Goal: Transaction & Acquisition: Purchase product/service

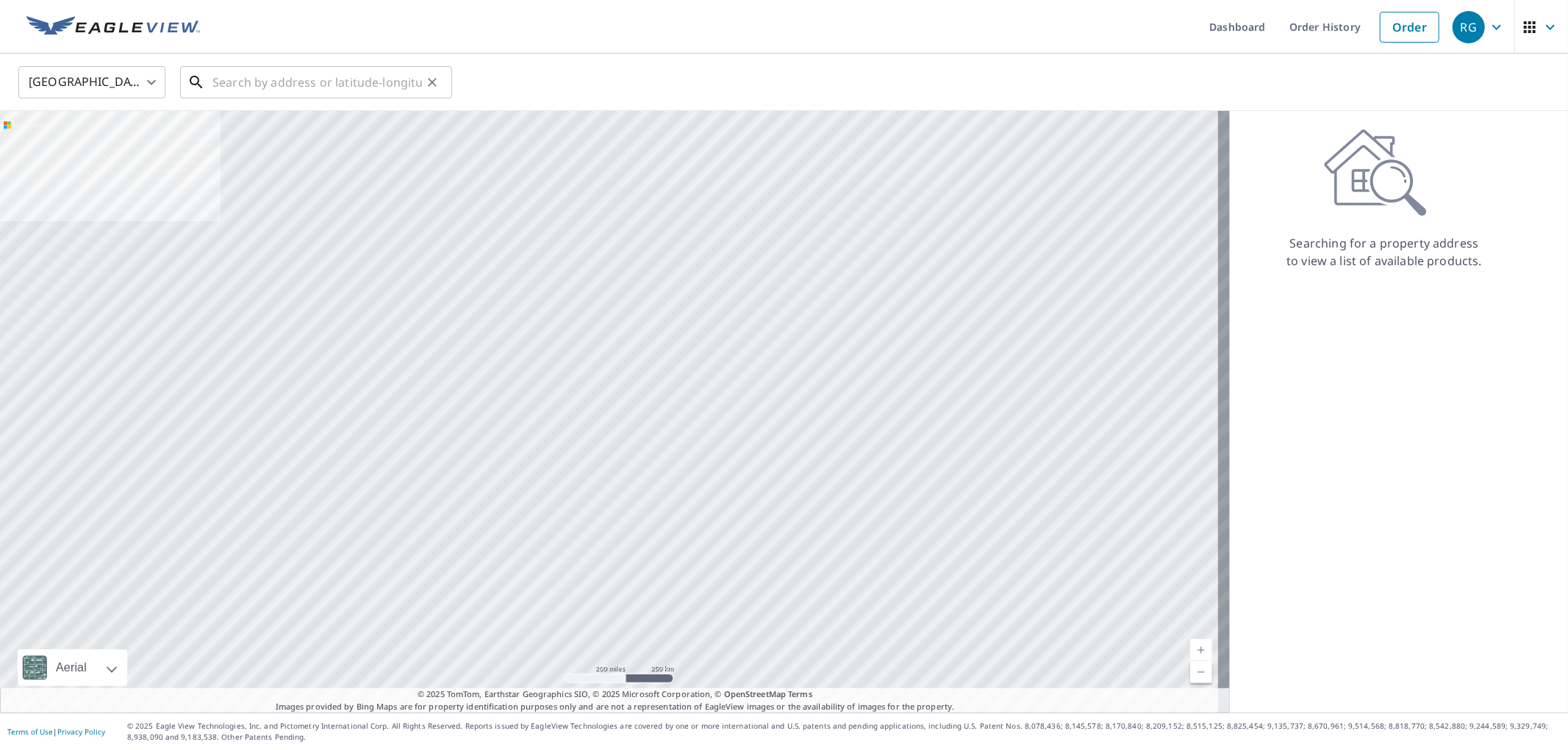
click at [272, 71] on input "text" at bounding box center [317, 82] width 210 height 41
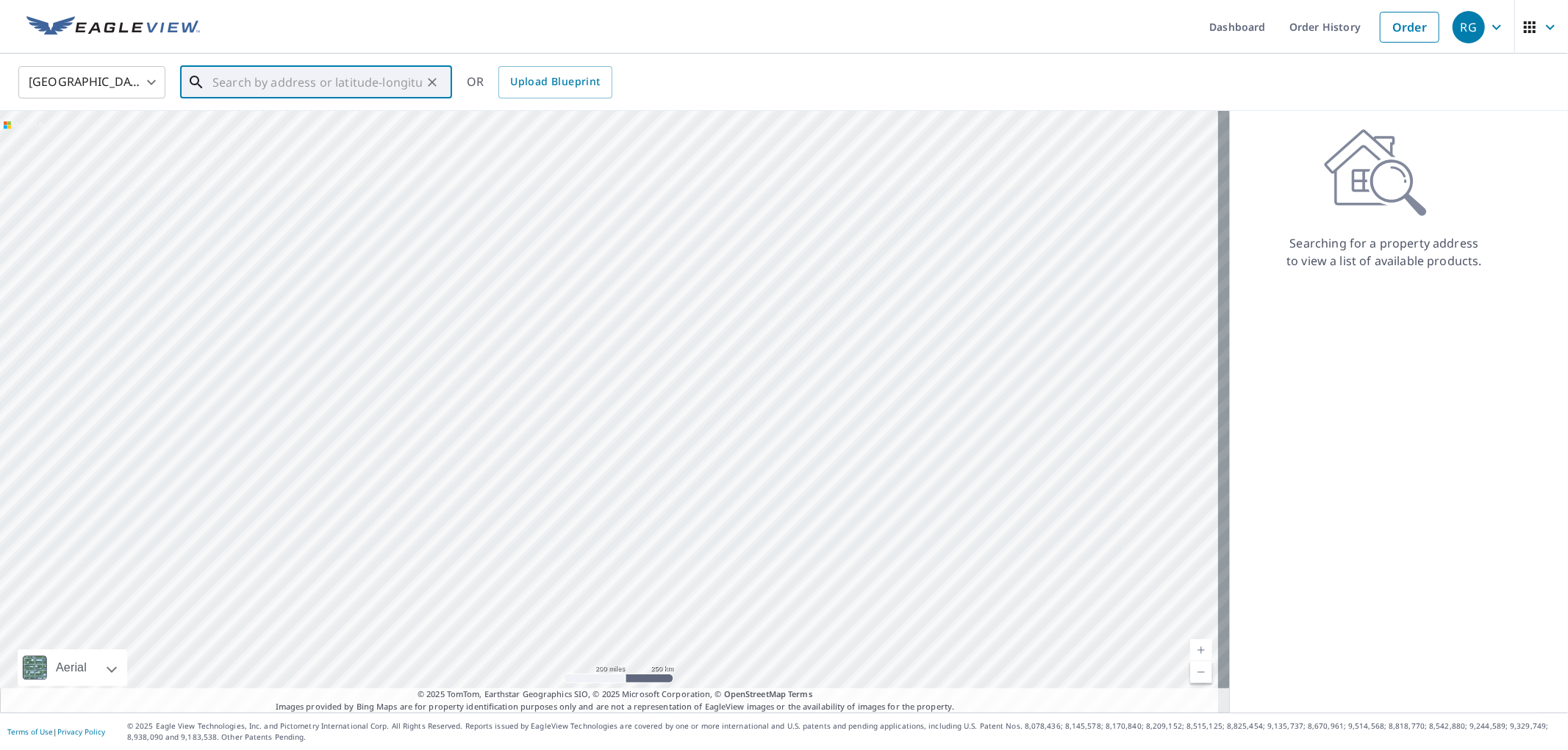
click at [361, 92] on input "text" at bounding box center [317, 82] width 210 height 41
paste input "813 Wakefield Dr"
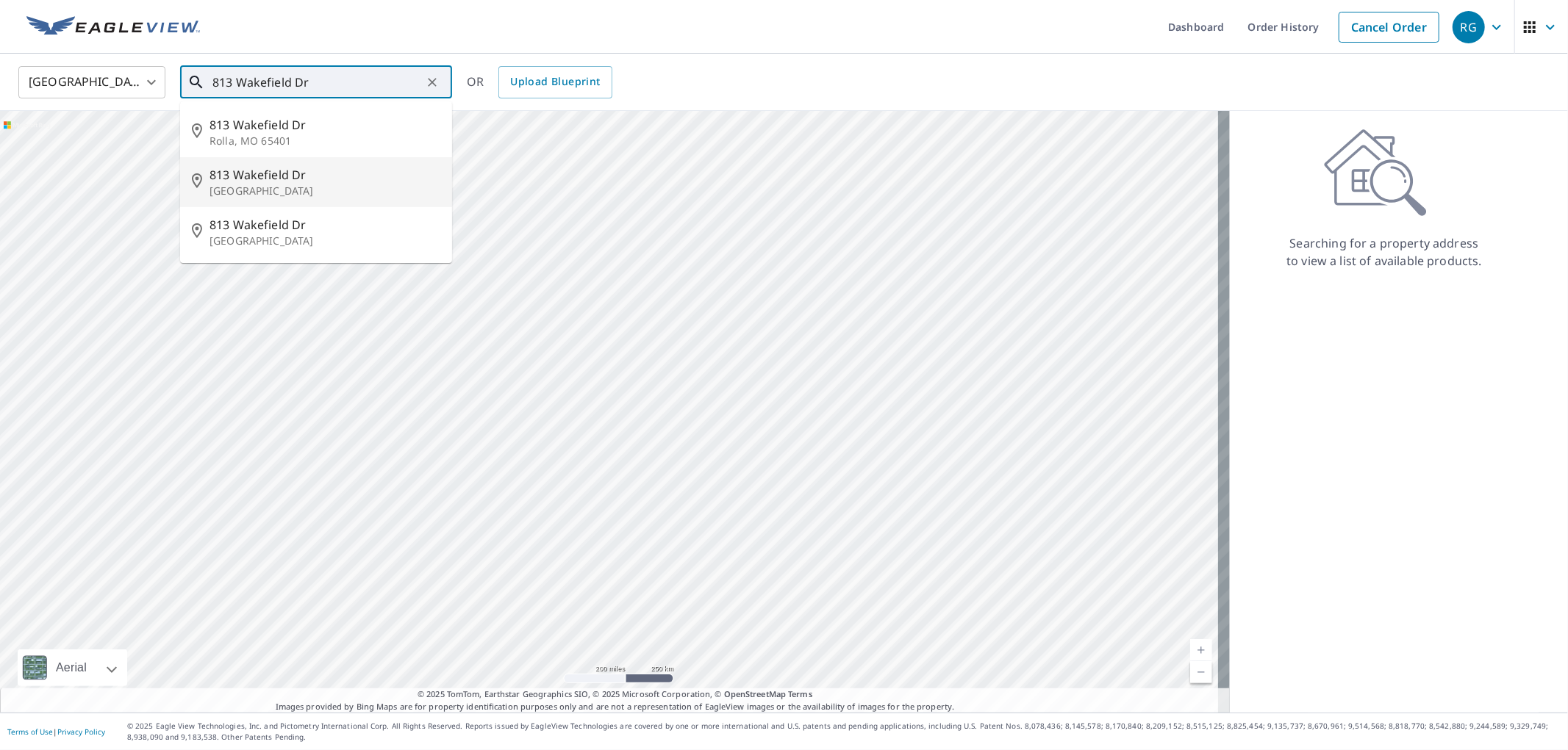
click at [347, 182] on span "813 Wakefield Dr" at bounding box center [325, 175] width 231 height 17
type input "[STREET_ADDRESS][PERSON_NAME]"
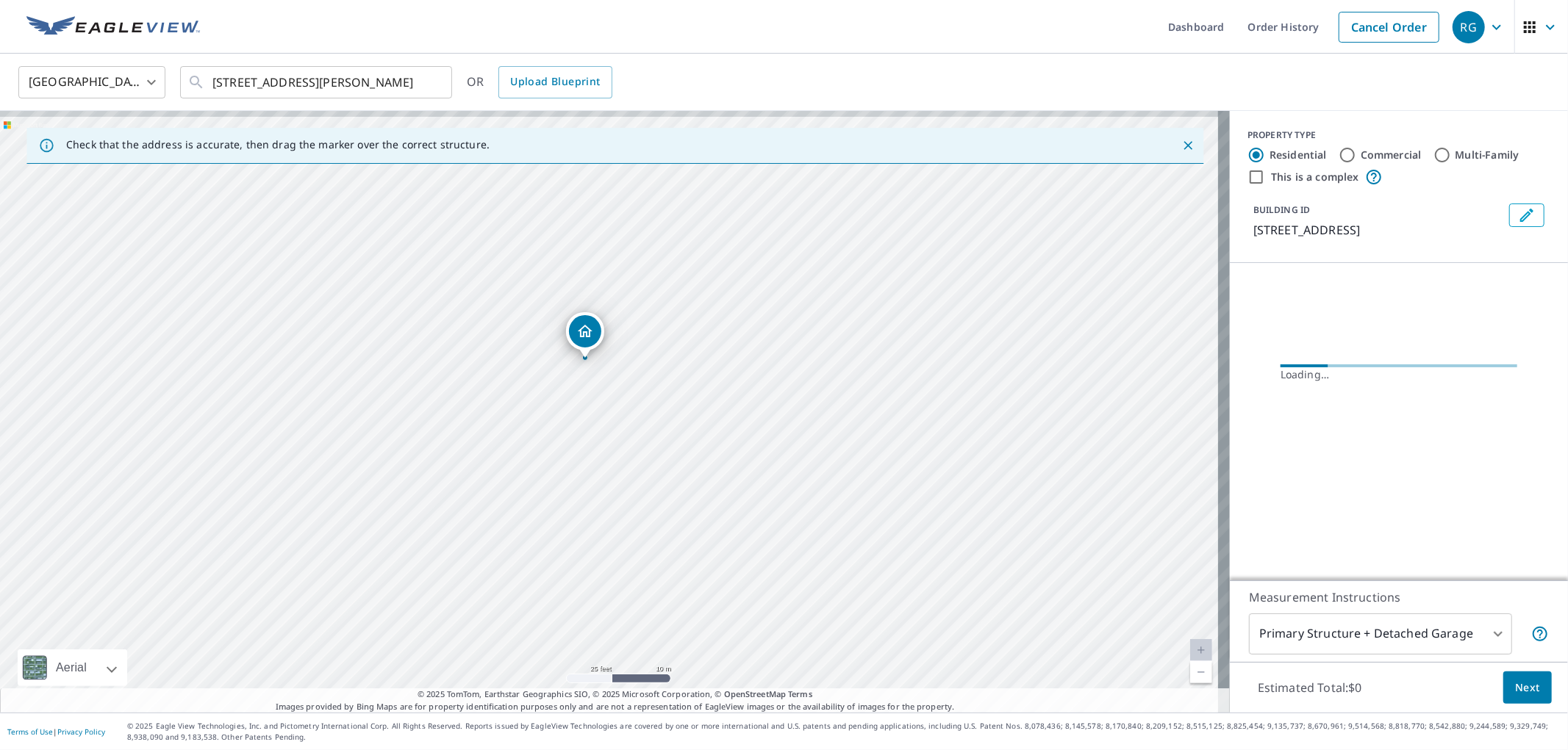
drag, startPoint x: 601, startPoint y: 377, endPoint x: 614, endPoint y: 410, distance: 35.5
click at [614, 410] on div "[STREET_ADDRESS][PERSON_NAME]" at bounding box center [615, 411] width 1230 height 602
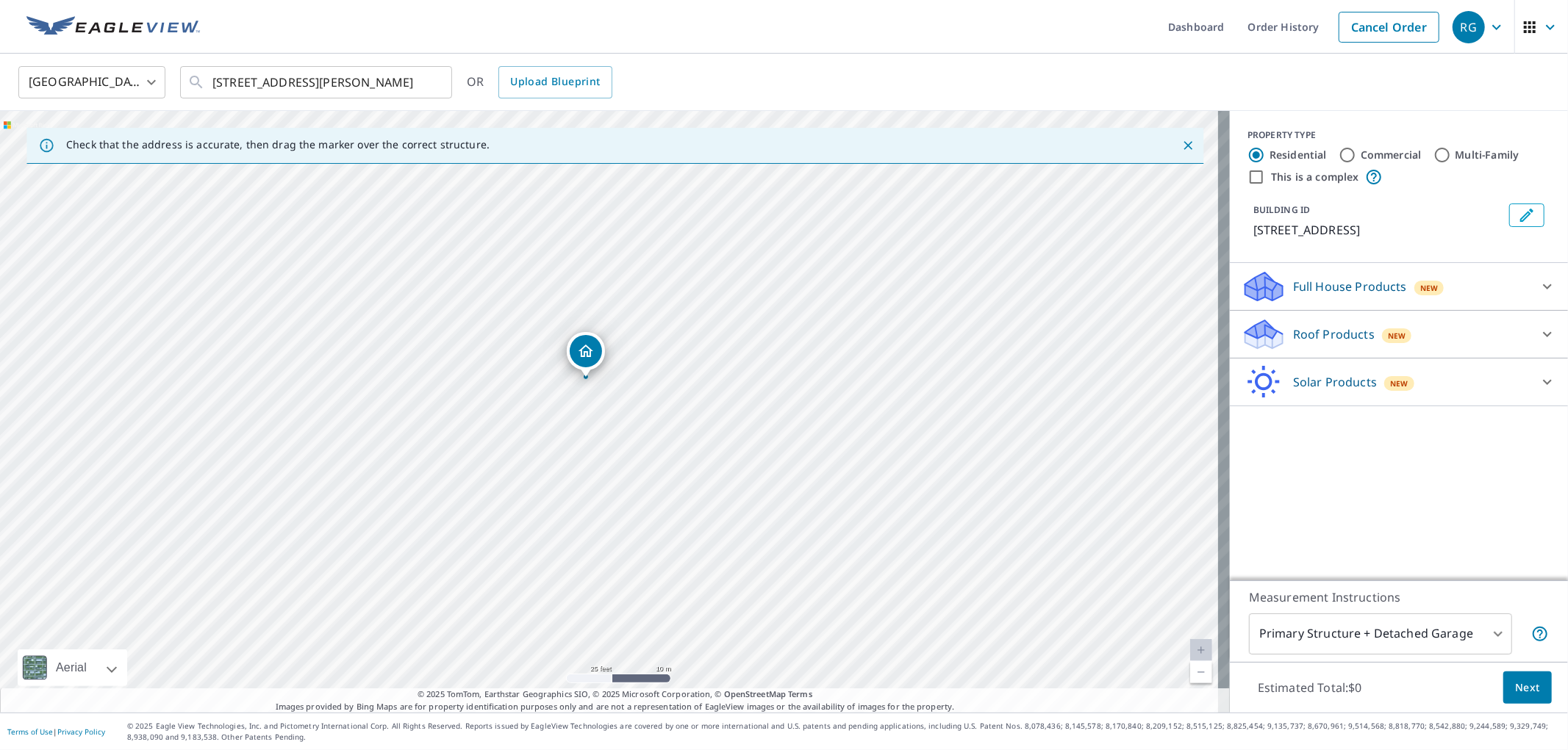
drag, startPoint x: 605, startPoint y: 377, endPoint x: 582, endPoint y: 345, distance: 39.4
click at [1340, 394] on div "Solar Products New" at bounding box center [1385, 383] width 288 height 34
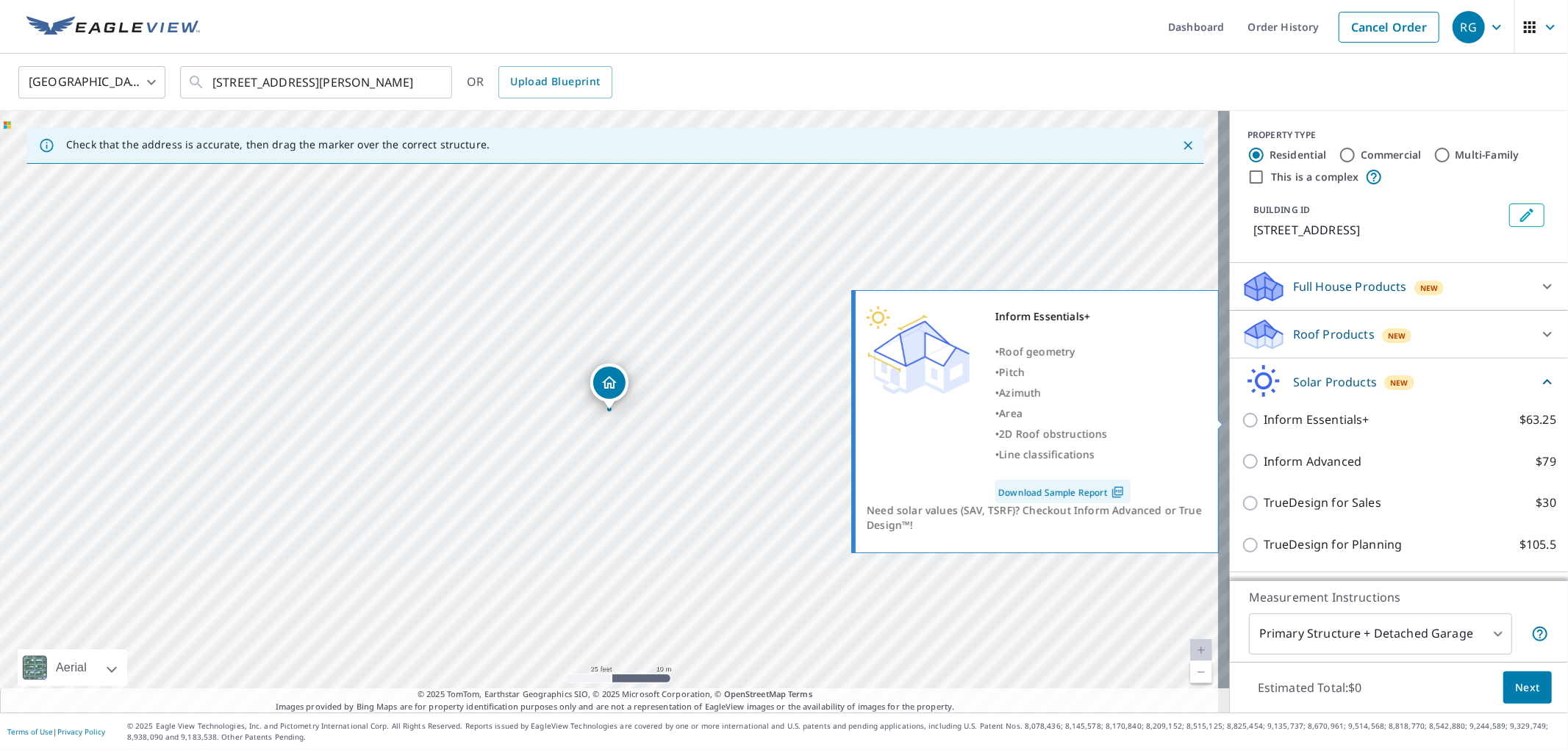
click at [1242, 414] on input "Inform Essentials+ $63.25" at bounding box center [1252, 420] width 22 height 17
checkbox input "true"
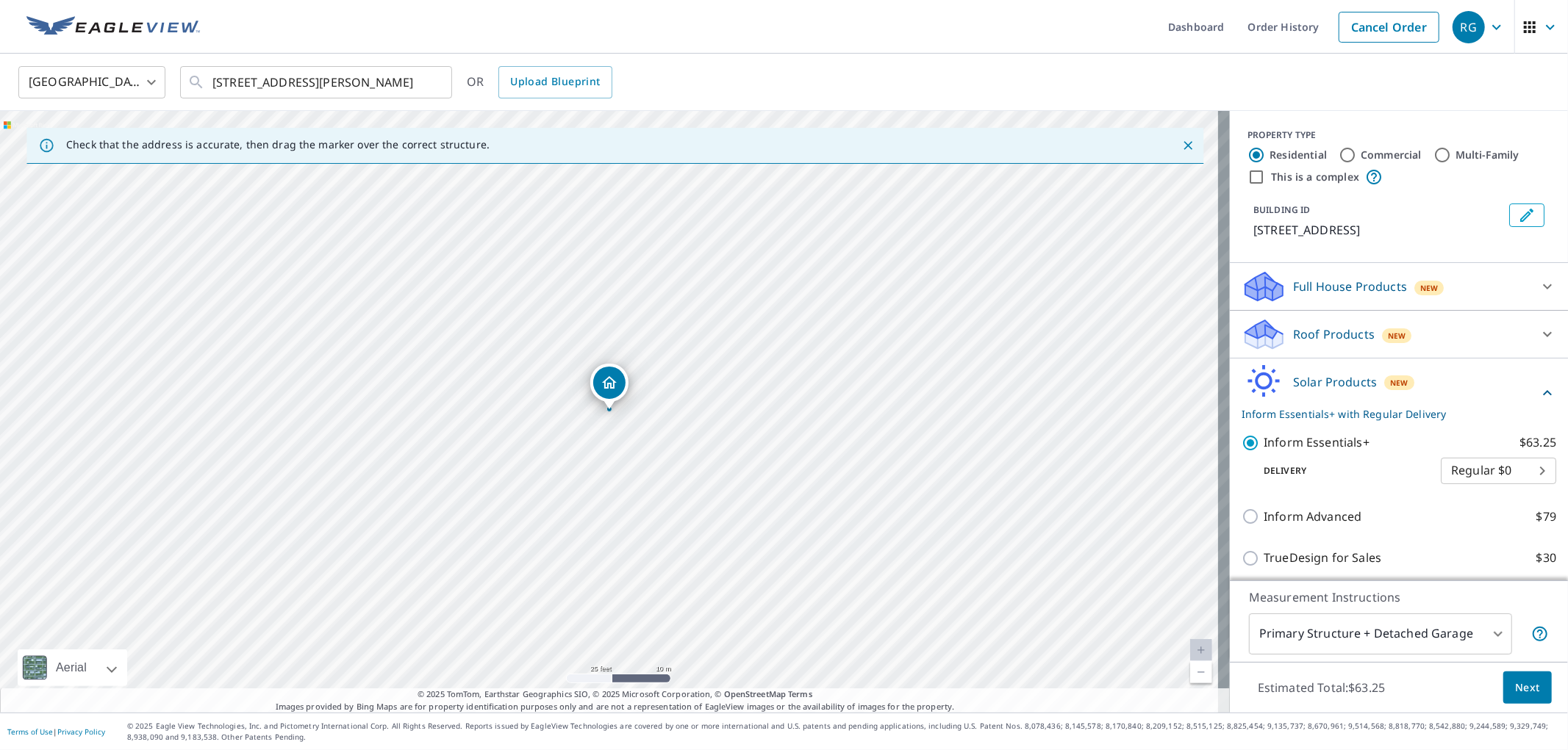
click at [1523, 689] on span "Next" at bounding box center [1528, 688] width 25 height 18
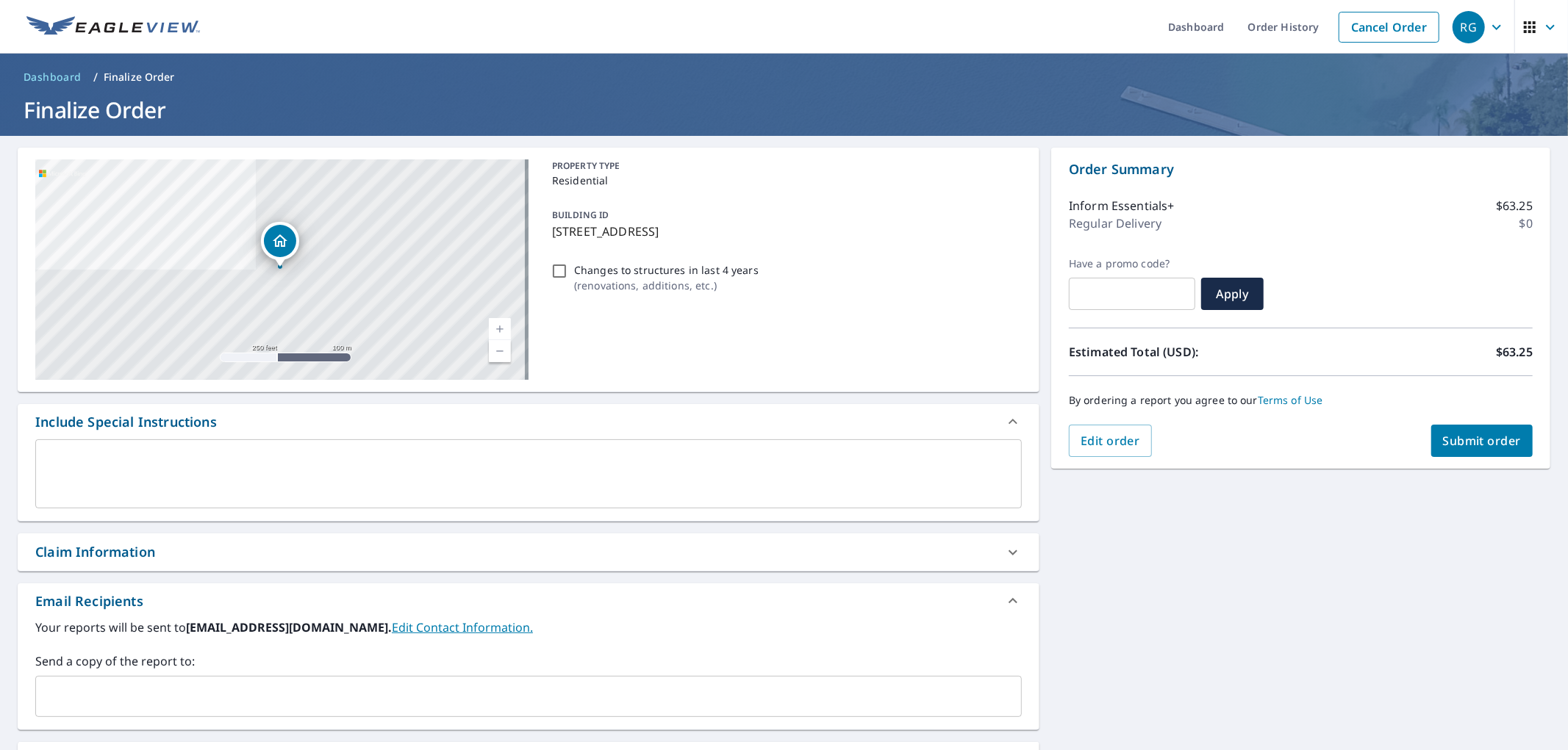
click at [1468, 445] on span "Submit order" at bounding box center [1483, 440] width 78 height 16
